Goal: Task Accomplishment & Management: Manage account settings

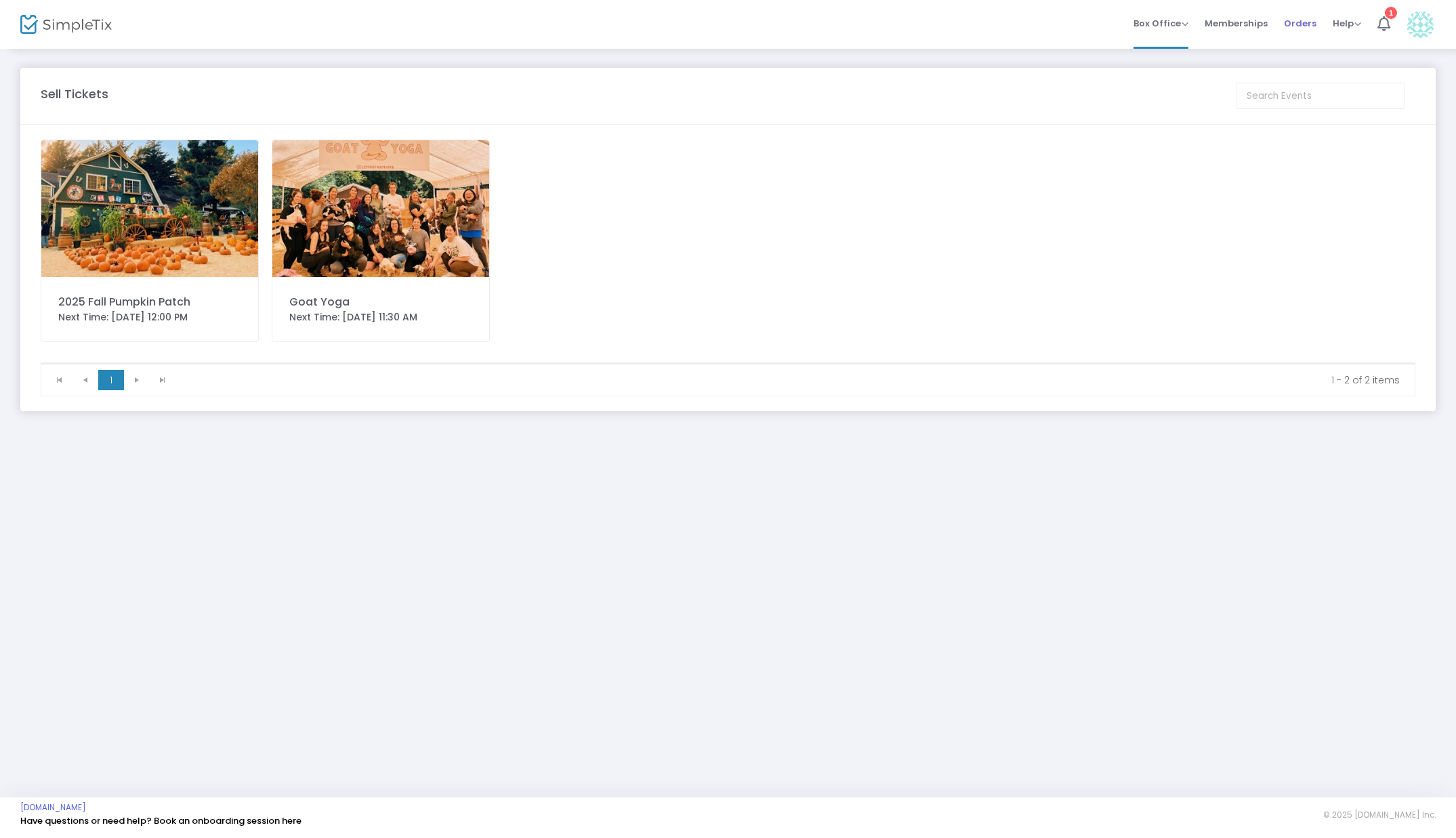
click at [1301, 23] on span "Orders" at bounding box center [1300, 23] width 33 height 34
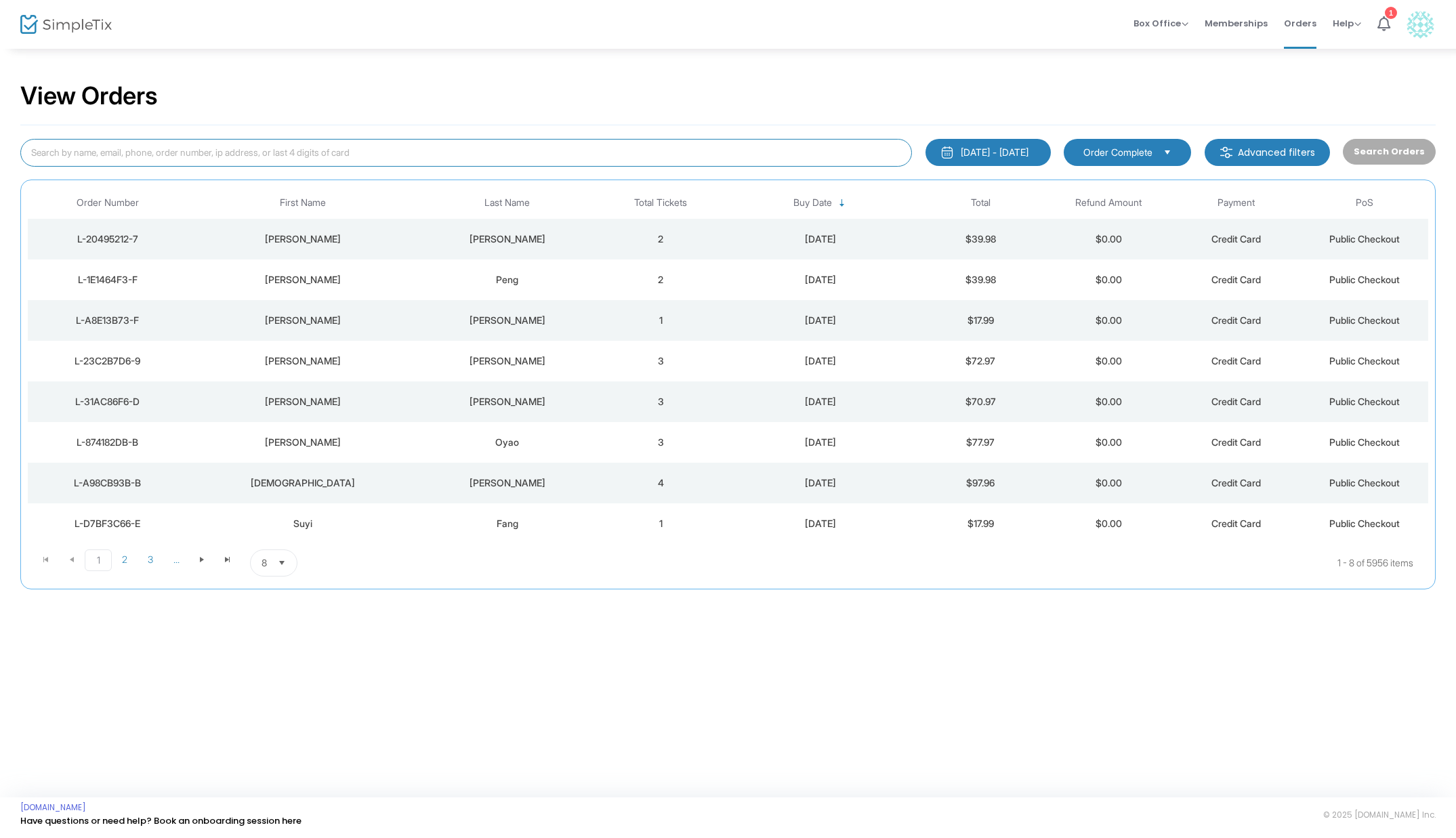
click at [236, 150] on input at bounding box center [466, 153] width 891 height 27
paste input "[EMAIL_ADDRESS][DOMAIN_NAME]"
type input "[EMAIL_ADDRESS][DOMAIN_NAME]"
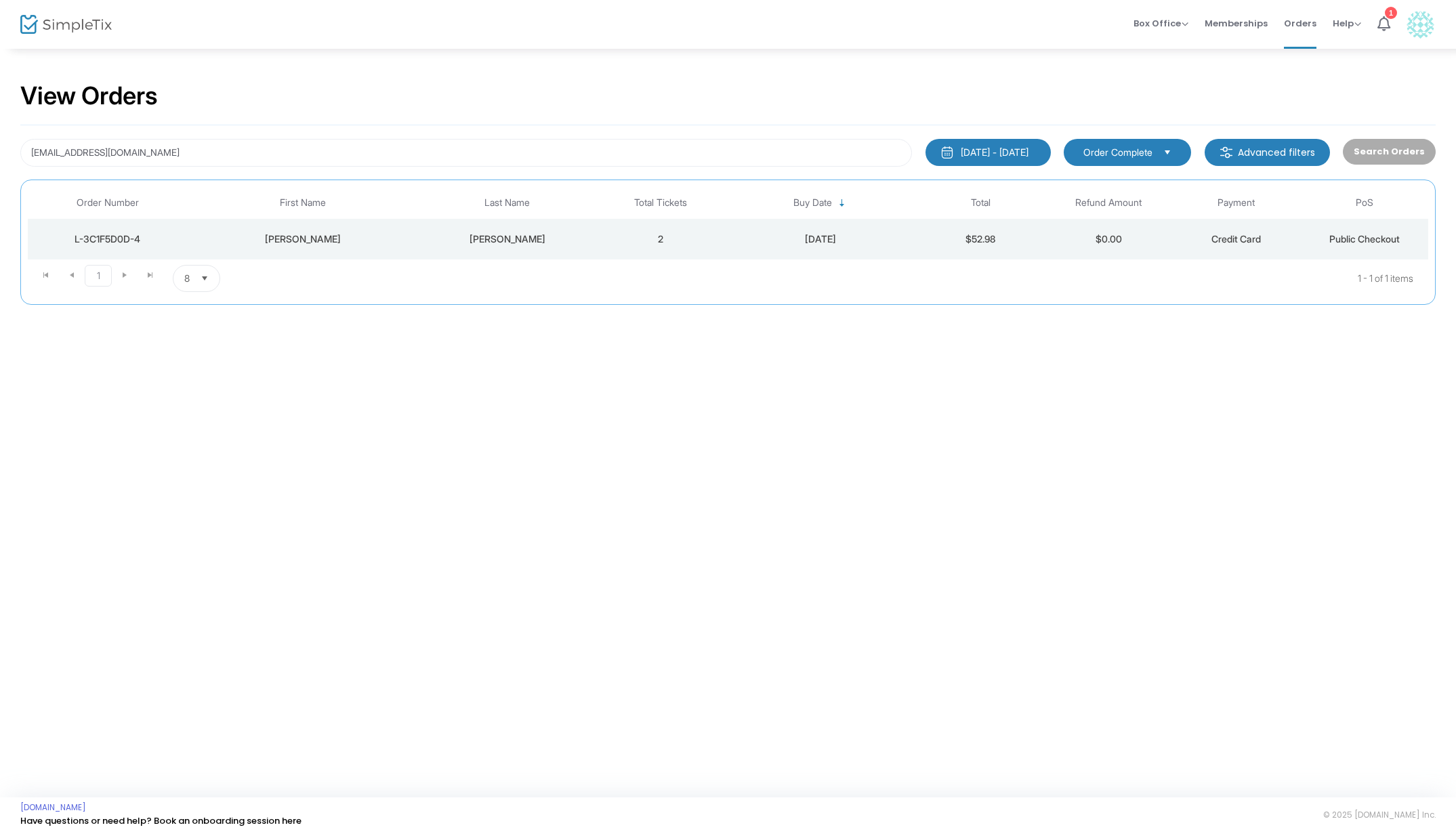
click at [682, 230] on td "2" at bounding box center [660, 239] width 128 height 40
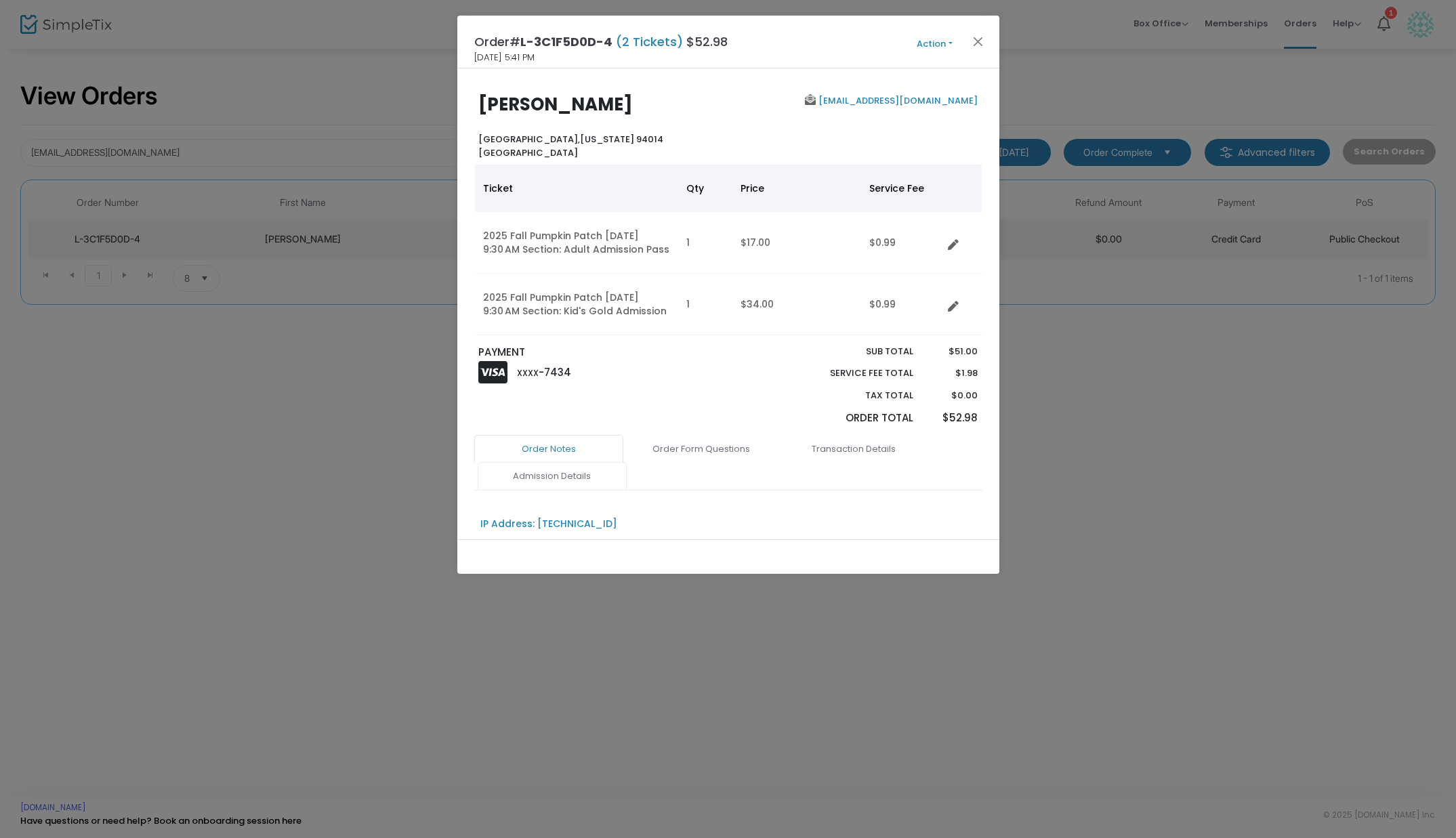
click at [606, 489] on link "Admission Details" at bounding box center [552, 476] width 149 height 28
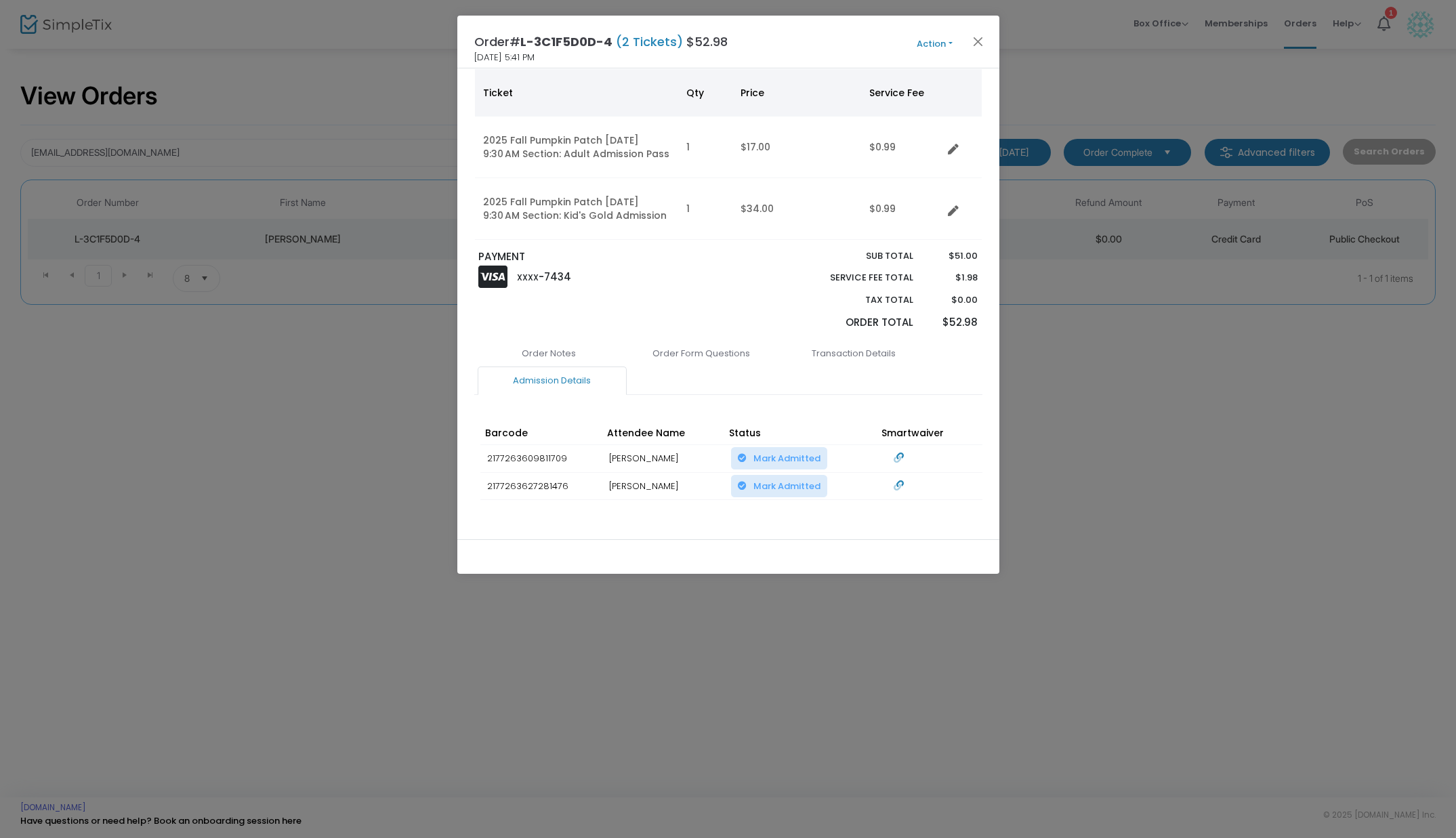
scroll to position [149, 0]
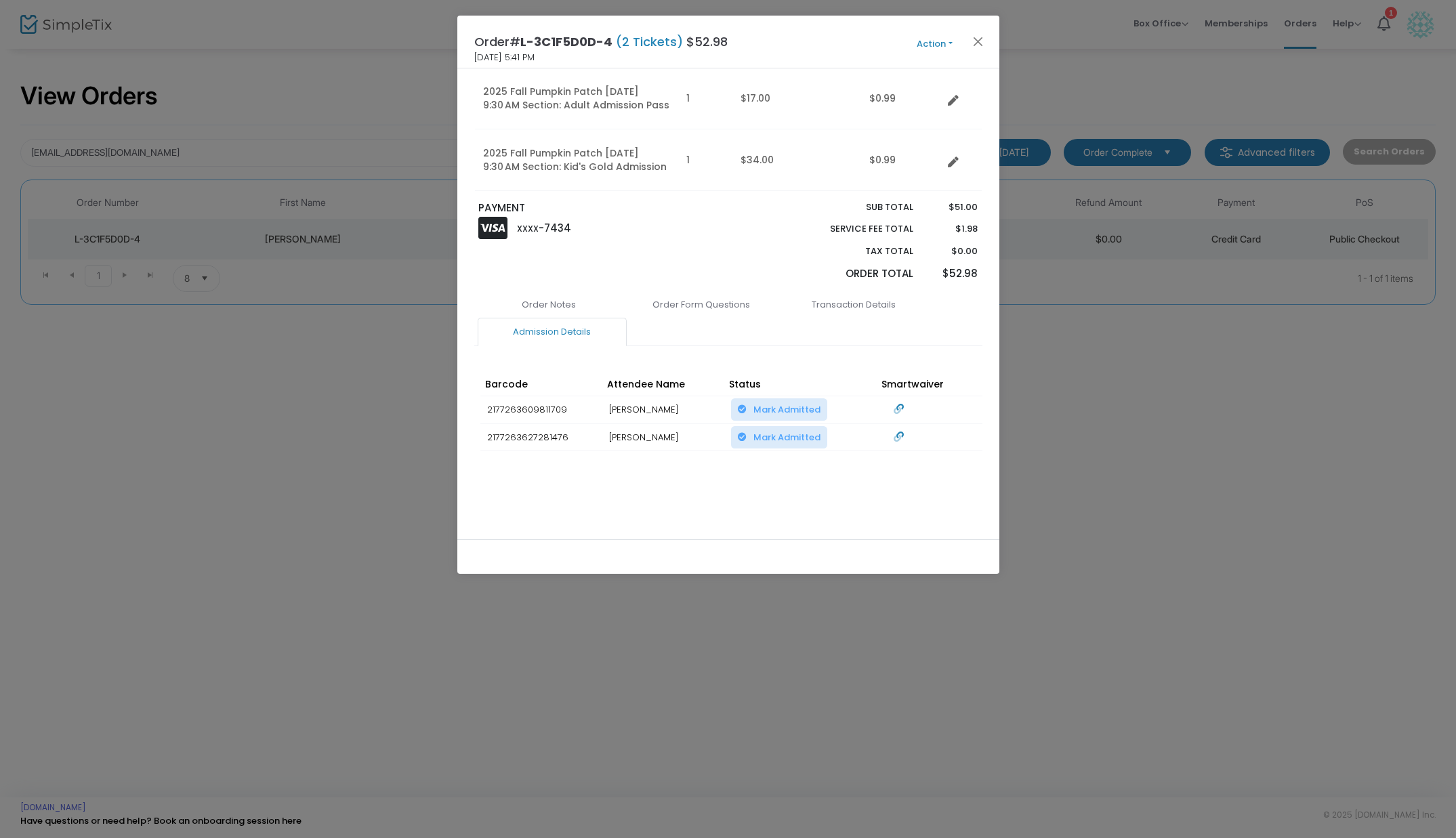
drag, startPoint x: 941, startPoint y: 43, endPoint x: 937, endPoint y: 58, distance: 15.5
click at [940, 42] on button "Action" at bounding box center [934, 44] width 82 height 15
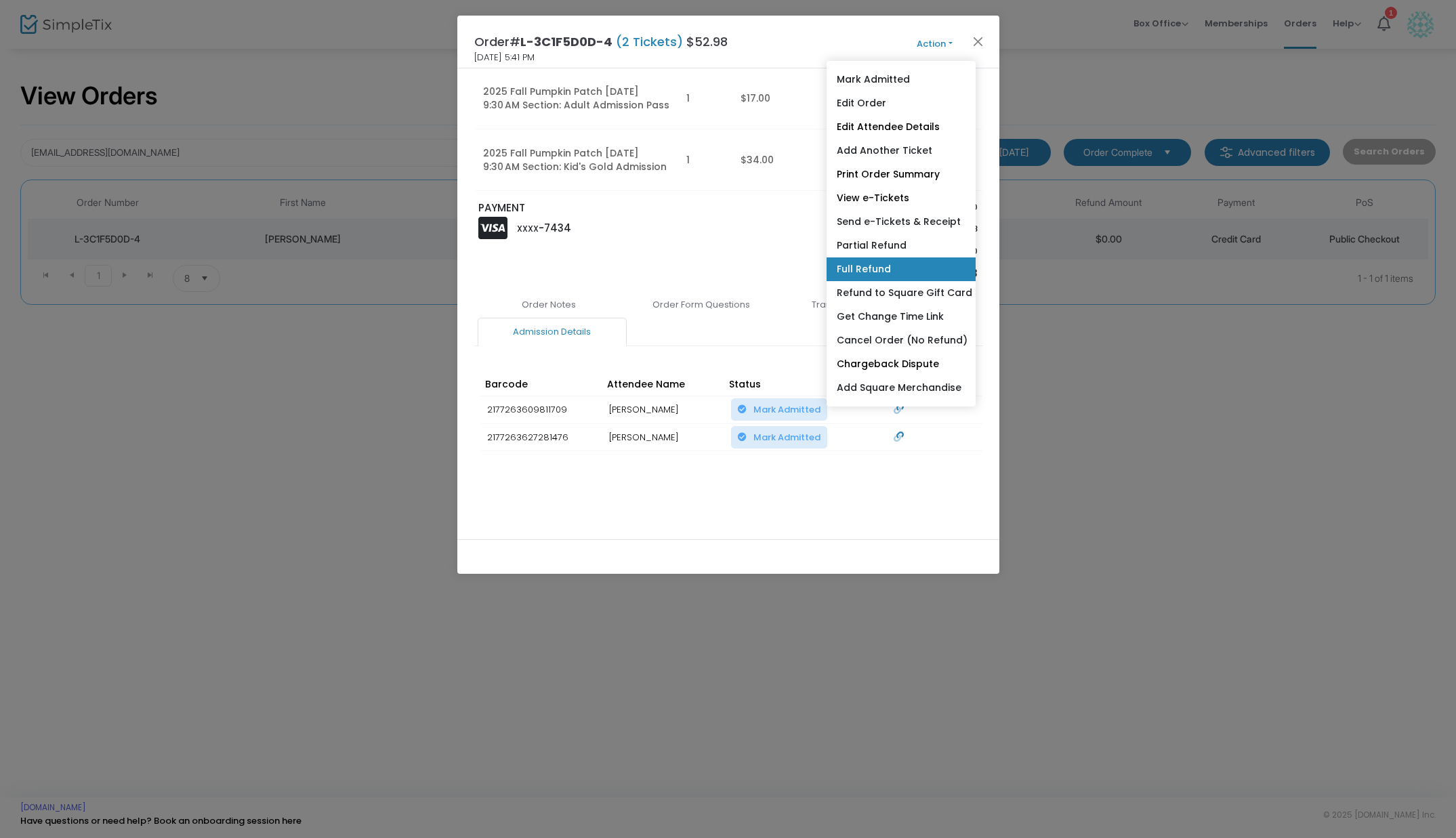
click at [912, 278] on link "Full Refund" at bounding box center [901, 270] width 149 height 24
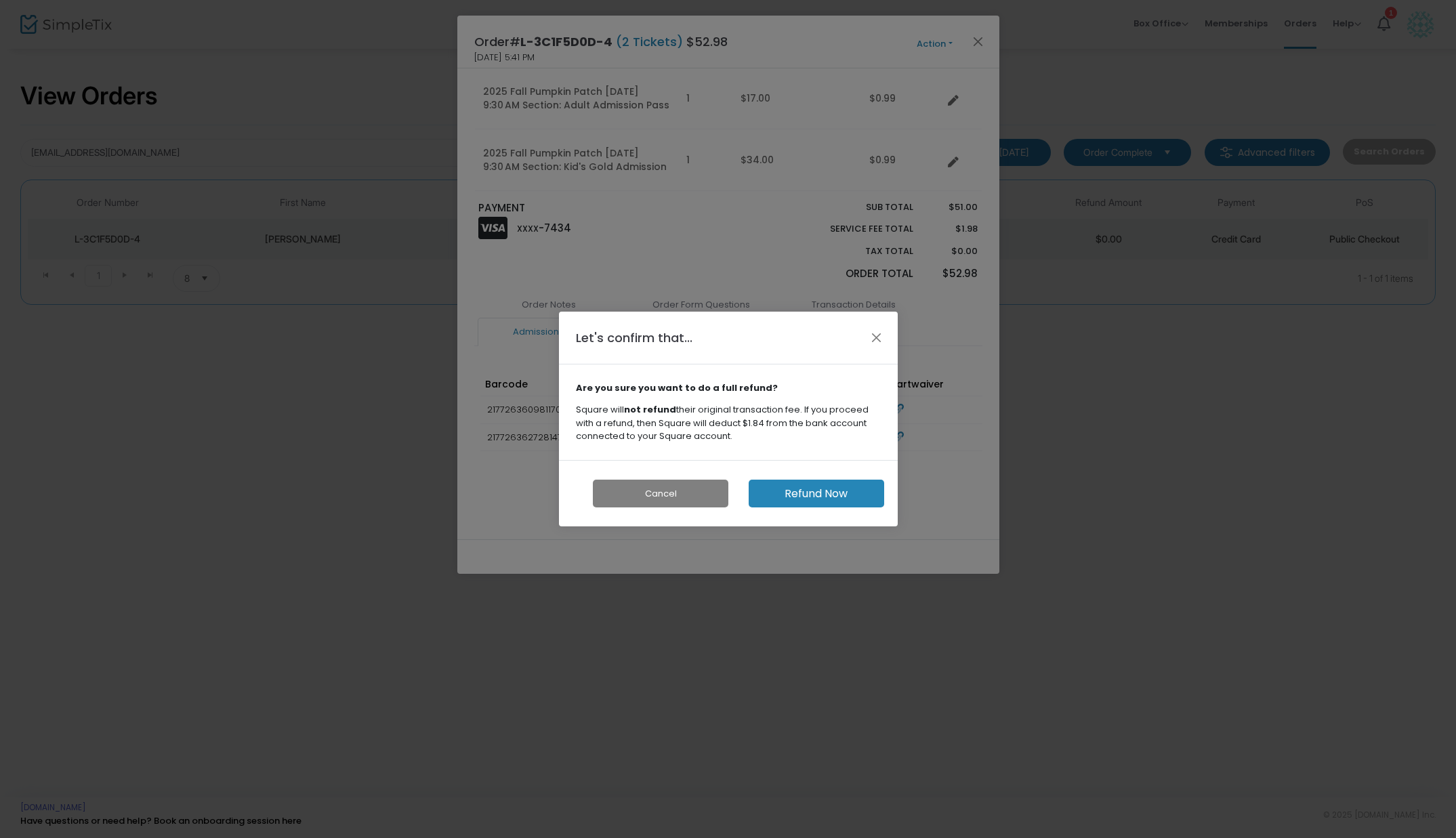
click at [848, 496] on button "Refund Now" at bounding box center [816, 494] width 136 height 27
